Goal: Transaction & Acquisition: Purchase product/service

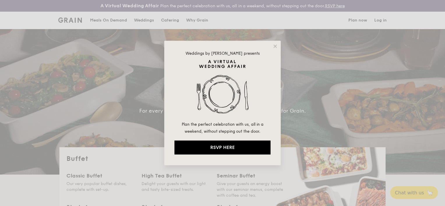
select select
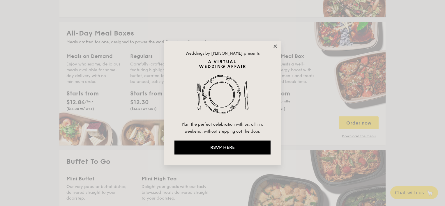
click at [274, 46] on icon at bounding box center [275, 46] width 5 height 5
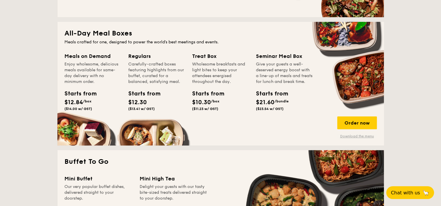
click at [346, 137] on link "Download the menu" at bounding box center [357, 136] width 40 height 5
click at [360, 119] on div "Order now" at bounding box center [357, 123] width 40 height 13
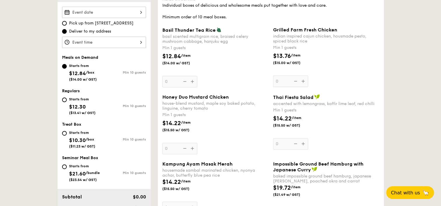
scroll to position [185, 0]
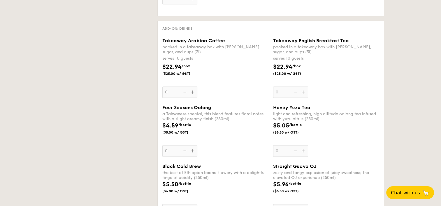
select select
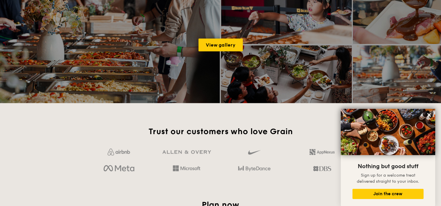
scroll to position [809, 0]
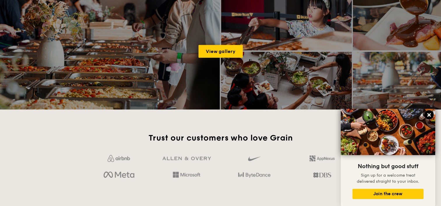
click at [429, 115] on icon at bounding box center [428, 114] width 3 height 3
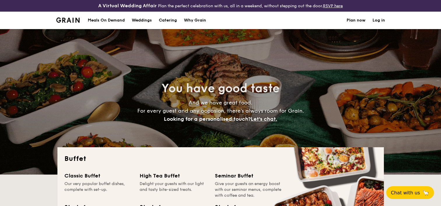
select select
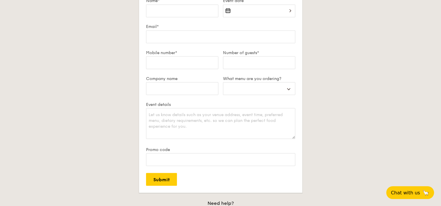
scroll to position [1038, 0]
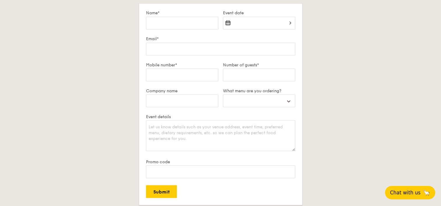
click at [400, 191] on span "Chat with us" at bounding box center [405, 193] width 31 height 6
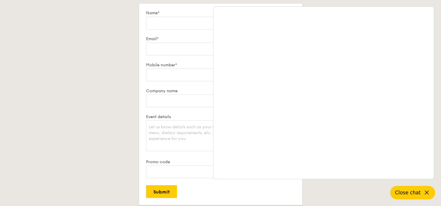
click at [424, 192] on icon at bounding box center [426, 192] width 7 height 7
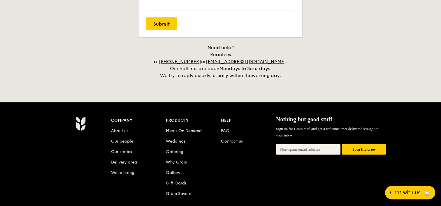
scroll to position [1203, 0]
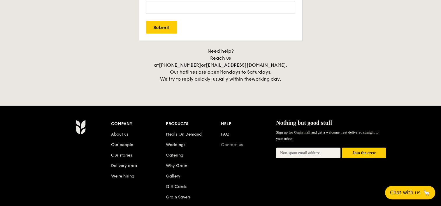
click at [236, 143] on link "Contact us" at bounding box center [232, 145] width 22 height 5
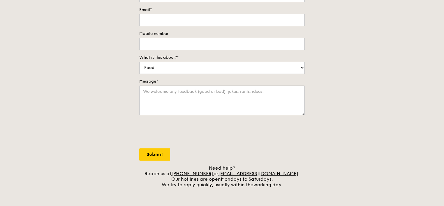
scroll to position [98, 0]
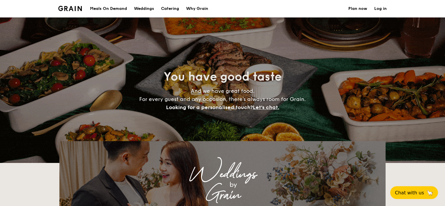
select select
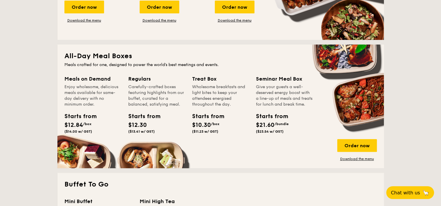
scroll to position [230, 0]
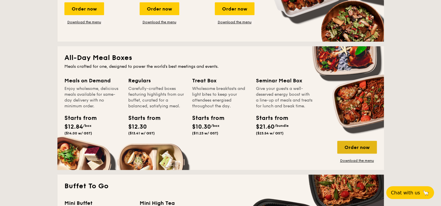
click at [356, 144] on div "Order now" at bounding box center [357, 147] width 40 height 13
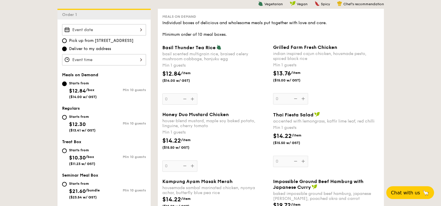
scroll to position [168, 0]
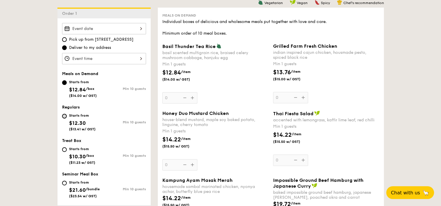
click at [65, 116] on input "Starts from $12.30 ($13.41 w/ GST) Min 10 guests" at bounding box center [64, 116] width 5 height 5
radio input "true"
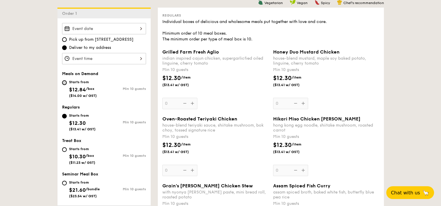
click at [65, 80] on input "Starts from $12.84 /box ($14.00 w/ GST) Min 10 guests" at bounding box center [64, 82] width 5 height 5
radio input "true"
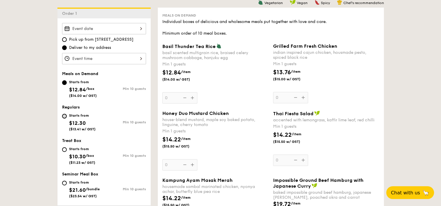
click at [64, 114] on input "Starts from $12.30 ($13.41 w/ GST) Min 10 guests" at bounding box center [64, 116] width 5 height 5
radio input "true"
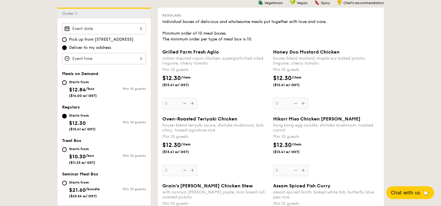
click at [65, 85] on div "Starts from $12.84 /box ($14.00 w/ GST)" at bounding box center [83, 88] width 42 height 19
click at [65, 85] on input "Starts from $12.84 /box ($14.00 w/ GST) Min 10 guests" at bounding box center [64, 82] width 5 height 5
radio input "true"
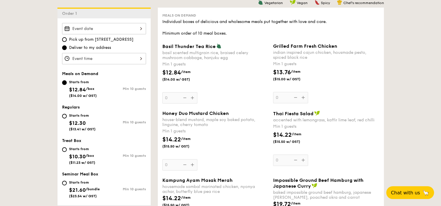
click at [191, 98] on div "Basil Thunder Tea Rice basil scented multigrain rice, braised celery mushroom c…" at bounding box center [215, 73] width 106 height 60
click at [191, 98] on input "0" at bounding box center [179, 97] width 35 height 11
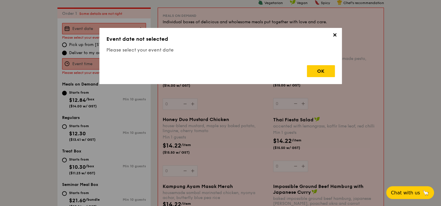
scroll to position [167, 0]
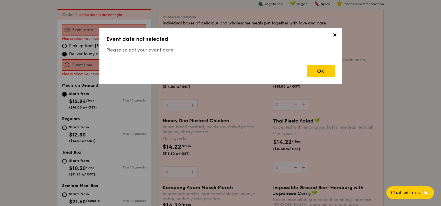
click at [334, 36] on span "✕" at bounding box center [335, 36] width 8 height 8
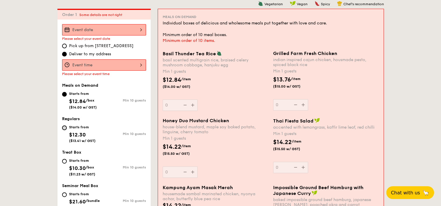
click at [63, 127] on input "Starts from $12.30 ($13.41 w/ GST) Min 10 guests" at bounding box center [64, 128] width 5 height 5
radio input "true"
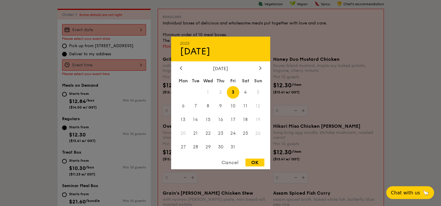
click at [128, 30] on div "2025 Oct 03 October 2025 Mon Tue Wed Thu Fri Sat Sun 1 2 3 4 5 6 7 8 9 10 11 12…" at bounding box center [104, 29] width 84 height 11
click at [194, 148] on span "28" at bounding box center [195, 147] width 13 height 13
click at [253, 162] on div "OK" at bounding box center [254, 163] width 19 height 8
type input "Oct 28, 2025"
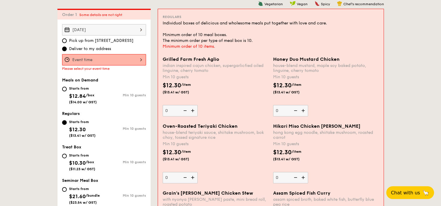
click at [138, 56] on div at bounding box center [104, 59] width 84 height 11
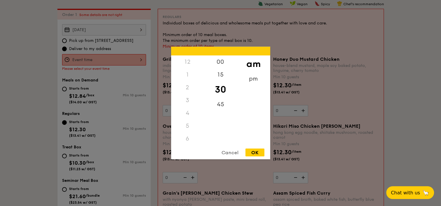
scroll to position [69, 0]
click at [253, 152] on div "OK" at bounding box center [254, 153] width 19 height 8
type input "11:30AM"
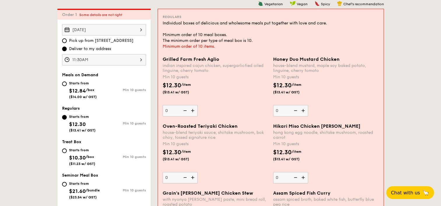
click at [193, 111] on img at bounding box center [193, 110] width 9 height 11
click at [193, 111] on input "0" at bounding box center [180, 110] width 35 height 11
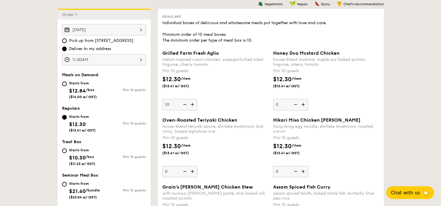
click at [226, 96] on div "Grilled Farm Fresh Aglio indian inspired cajun chicken, supergarlicfied oiled l…" at bounding box center [215, 80] width 106 height 60
click at [197, 99] on input "10" at bounding box center [179, 104] width 35 height 11
click at [185, 103] on img at bounding box center [184, 104] width 9 height 11
click at [185, 103] on input "10" at bounding box center [179, 104] width 35 height 11
type input "0"
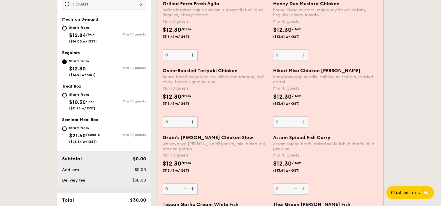
scroll to position [223, 0]
click at [192, 189] on img at bounding box center [193, 188] width 9 height 11
click at [192, 189] on input "0" at bounding box center [180, 188] width 35 height 11
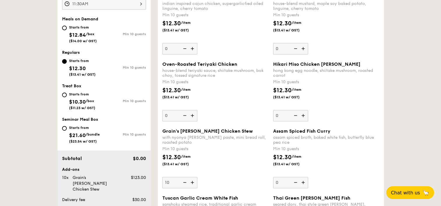
click at [192, 182] on img at bounding box center [193, 182] width 9 height 11
click at [192, 182] on input "10" at bounding box center [179, 182] width 35 height 11
click at [240, 164] on div "$12.30 /item ($13.41 w/ GST)" at bounding box center [215, 163] width 111 height 20
click at [197, 177] on input "25" at bounding box center [179, 182] width 35 height 11
click at [192, 183] on img at bounding box center [193, 182] width 9 height 11
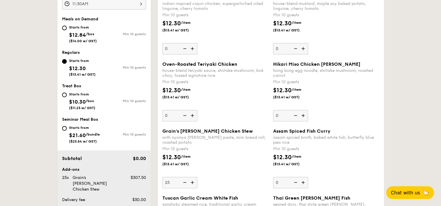
click at [192, 183] on input "25" at bounding box center [179, 182] width 35 height 11
click at [192, 183] on img at bounding box center [193, 182] width 9 height 11
click at [192, 183] on input "26" at bounding box center [179, 182] width 35 height 11
click at [192, 183] on img at bounding box center [193, 182] width 9 height 11
click at [192, 183] on input "27" at bounding box center [179, 182] width 35 height 11
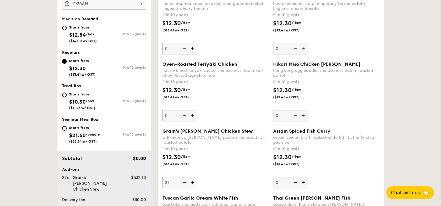
type input "28"
click at [243, 160] on div "$12.30 /item ($13.41 w/ GST)" at bounding box center [215, 163] width 111 height 20
click at [197, 177] on input "28" at bounding box center [179, 182] width 35 height 11
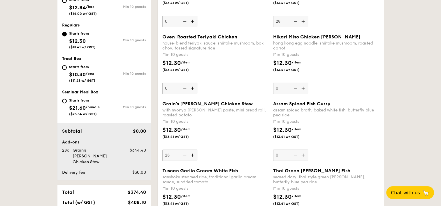
scroll to position [251, 0]
type input "28"
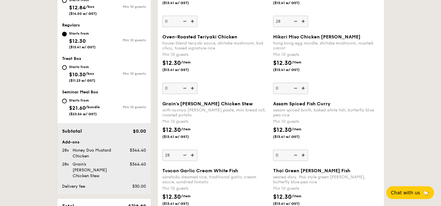
click at [187, 156] on img at bounding box center [184, 155] width 9 height 11
click at [187, 156] on input "28" at bounding box center [179, 155] width 35 height 11
click at [187, 156] on img at bounding box center [184, 155] width 9 height 11
click at [187, 156] on input "27" at bounding box center [179, 155] width 35 height 11
click at [187, 156] on img at bounding box center [184, 155] width 9 height 11
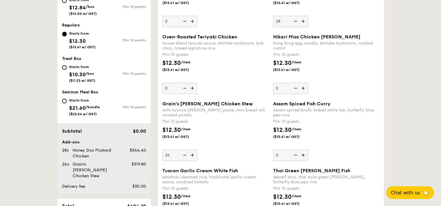
click at [187, 156] on input "26" at bounding box center [179, 155] width 35 height 11
click at [187, 156] on img at bounding box center [184, 155] width 9 height 11
click at [187, 156] on input "25" at bounding box center [179, 155] width 35 height 11
type input "1"
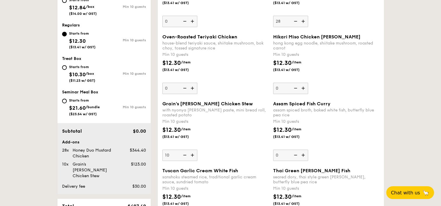
click at [185, 156] on img at bounding box center [184, 155] width 9 height 11
click at [185, 156] on input "10" at bounding box center [179, 155] width 35 height 11
type input "0"
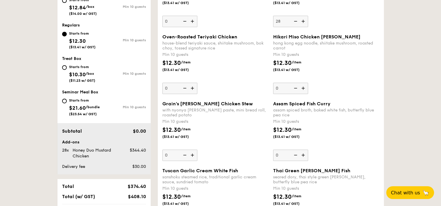
click at [253, 142] on div "$12.30 /item ($13.41 w/ GST)" at bounding box center [215, 136] width 111 height 20
click at [197, 150] on input "0" at bounding box center [179, 155] width 35 height 11
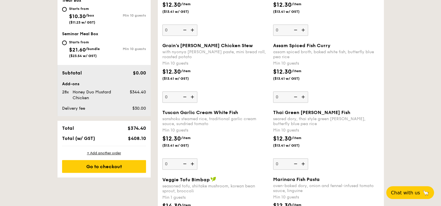
scroll to position [311, 0]
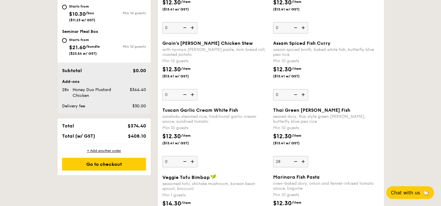
type input "28"
click at [366, 130] on div "Min 10 guests" at bounding box center [326, 128] width 106 height 6
click at [308, 156] on input "28" at bounding box center [290, 161] width 35 height 11
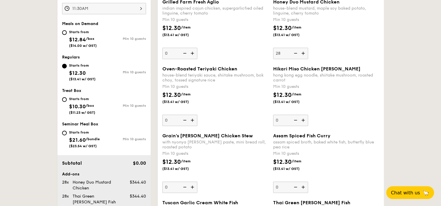
scroll to position [201, 0]
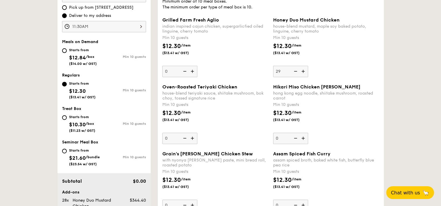
type input "29"
click at [362, 65] on div "Honey Duo Mustard Chicken house-blend mustard, maple soy baked potato, linguine…" at bounding box center [326, 47] width 106 height 60
click at [308, 66] on input "29" at bounding box center [290, 71] width 35 height 11
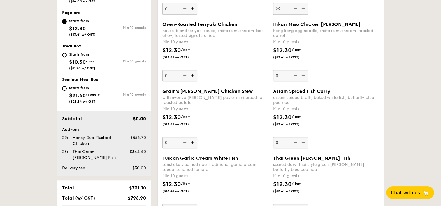
scroll to position [260, 0]
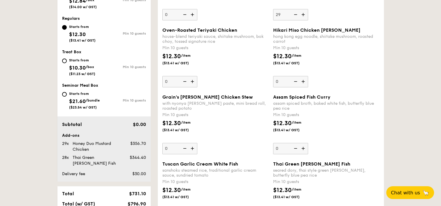
scroll to position [258, 0]
